Goal: Find specific page/section

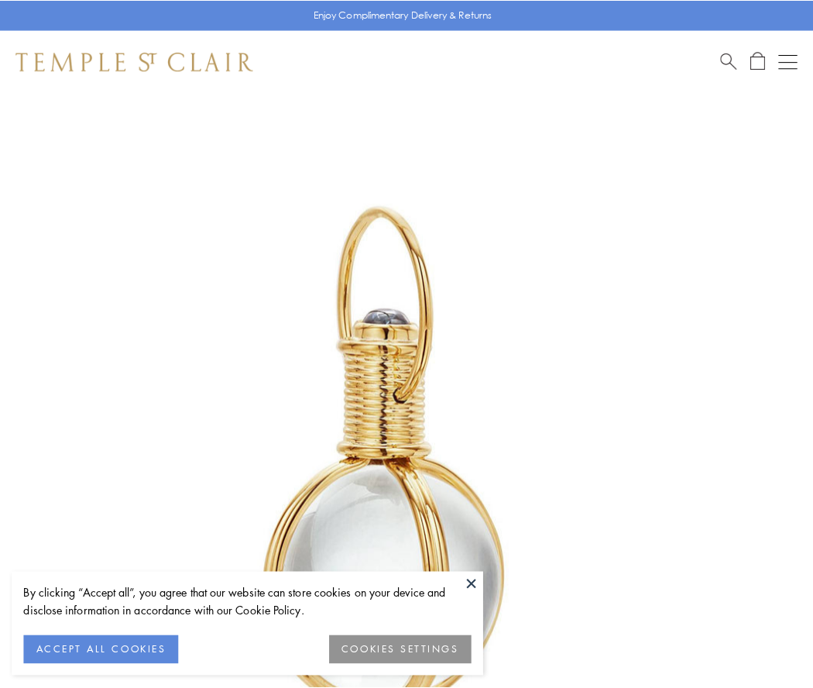
scroll to position [404, 0]
